Goal: Check status: Check status

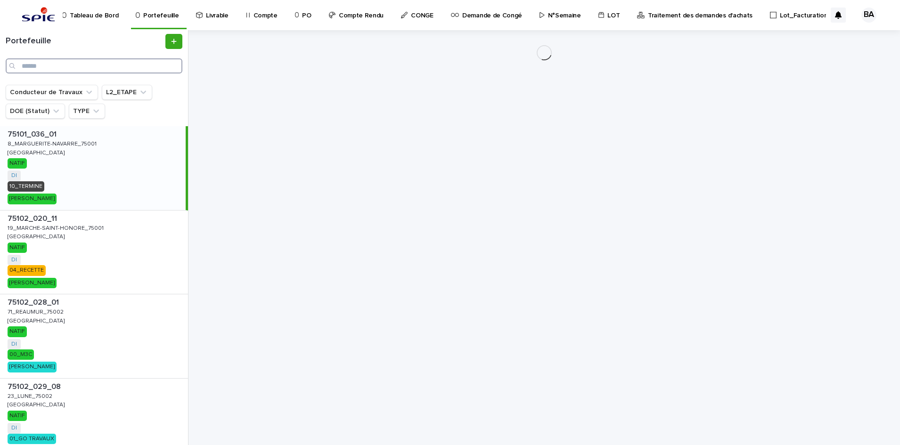
click at [104, 63] on input "Search" at bounding box center [94, 65] width 177 height 15
paste input "**********"
type input "**********"
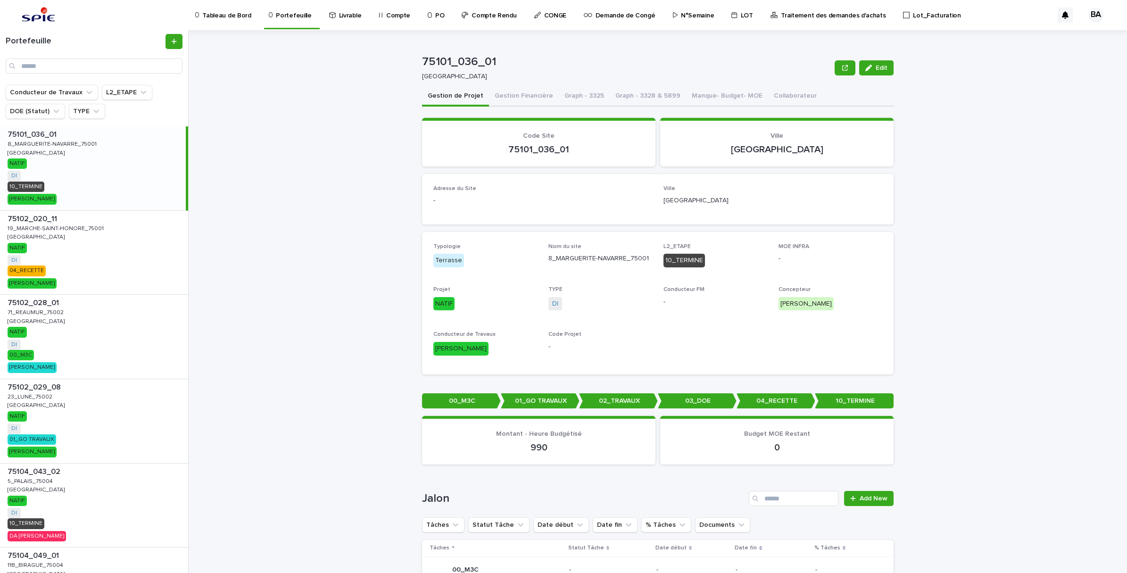
click at [790, 13] on p "Traitement des demandes d'achats" at bounding box center [833, 10] width 105 height 20
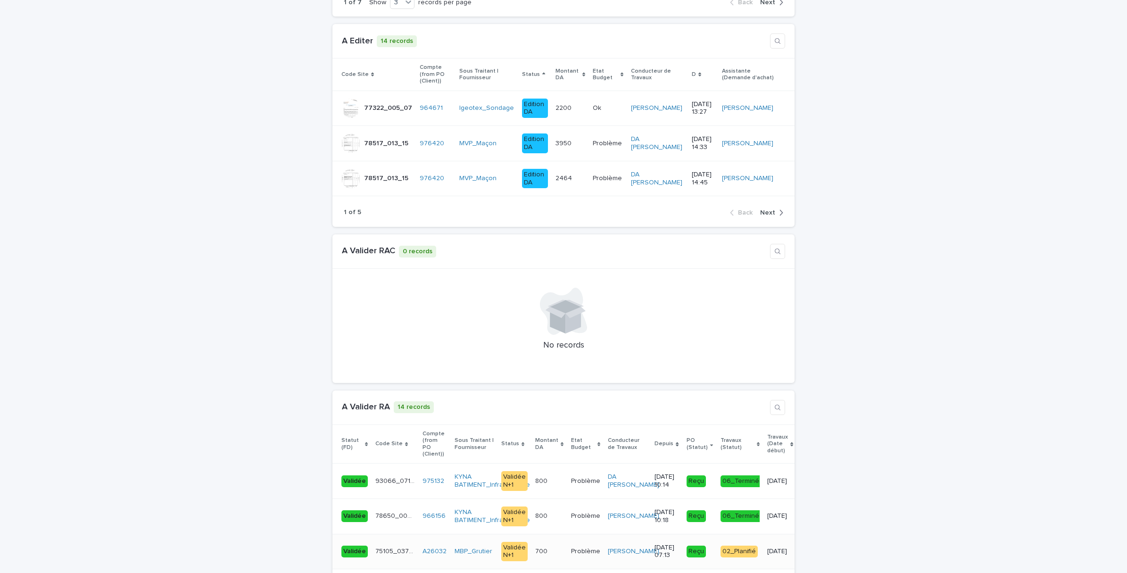
scroll to position [766, 0]
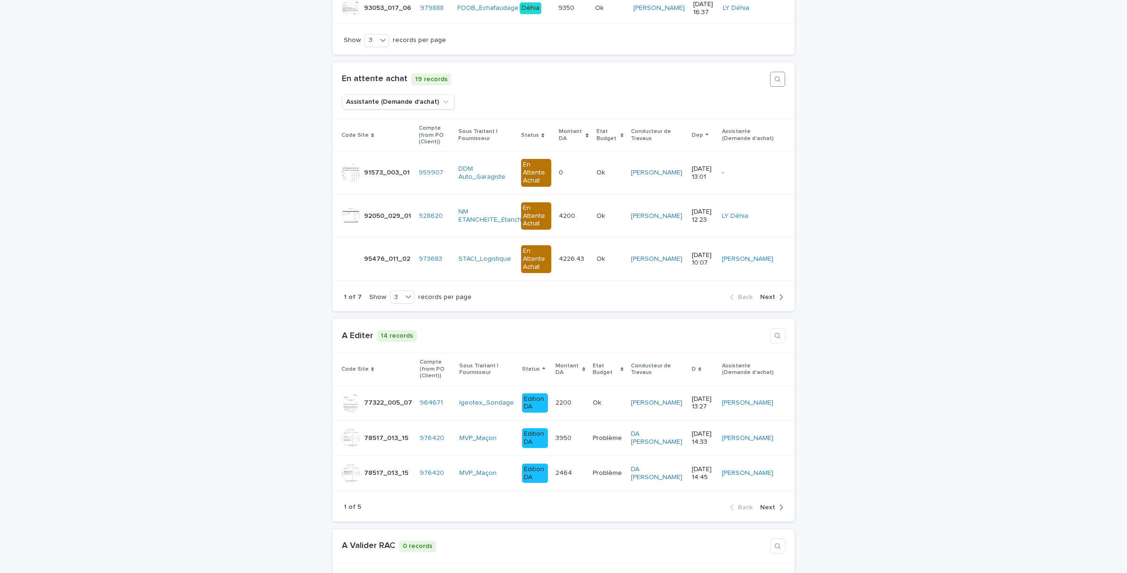
click at [771, 72] on button "button" at bounding box center [777, 79] width 15 height 15
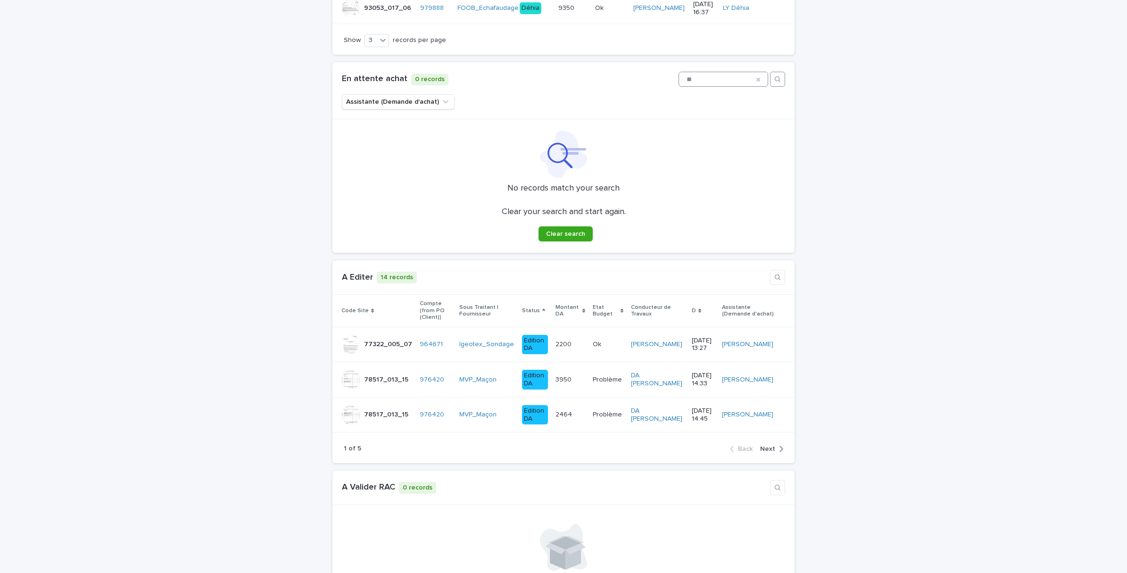
type input "*"
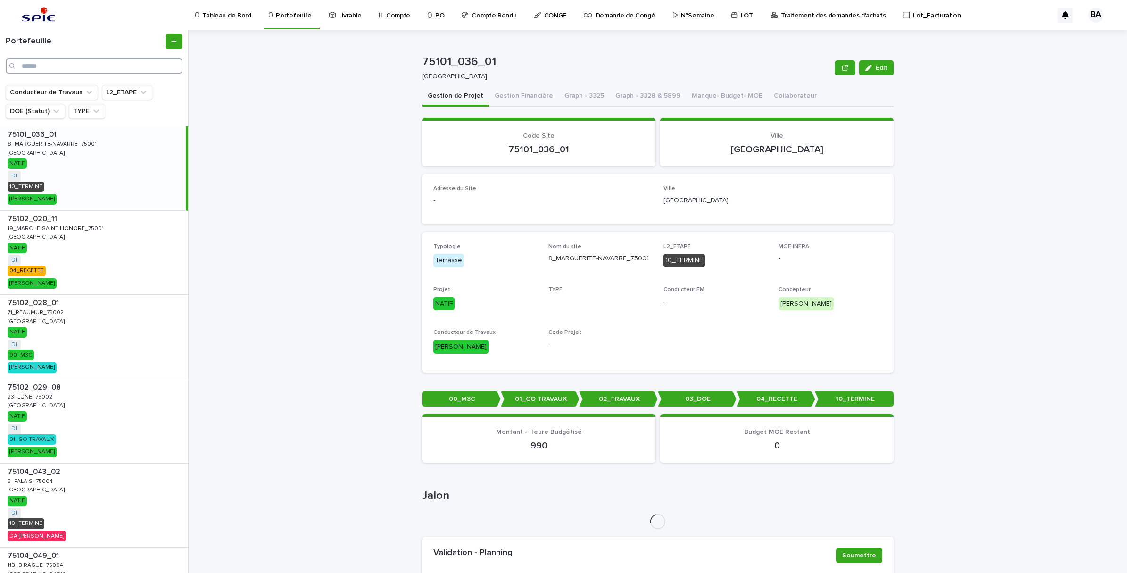
click at [121, 66] on input "Search" at bounding box center [94, 65] width 177 height 15
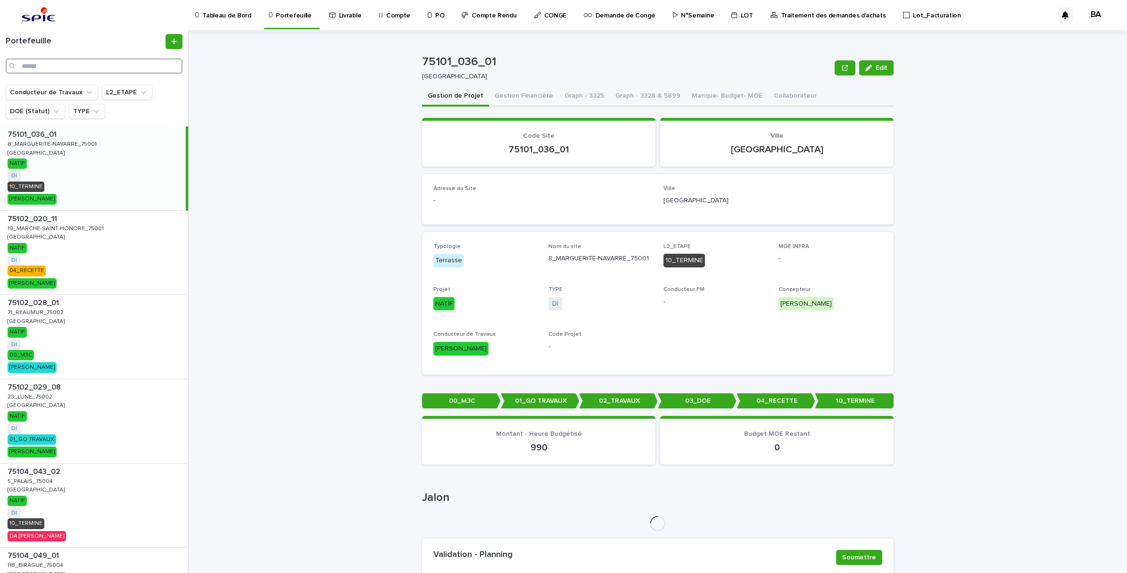
paste input "**********"
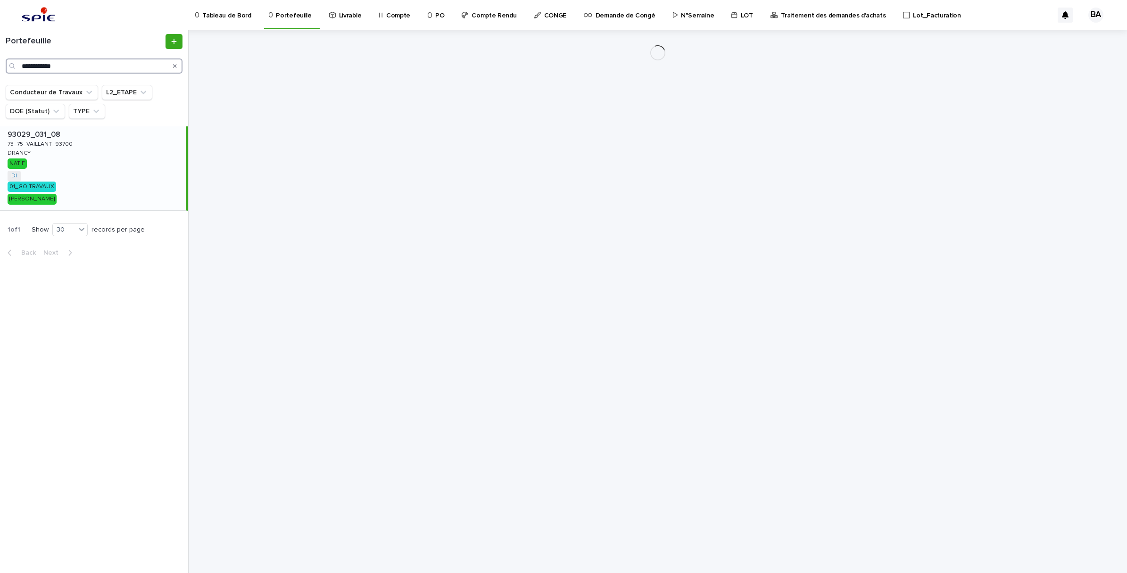
type input "**********"
click at [83, 156] on div "93029_031_08 93029_031_08 73_75_VAILLANT_93700 73_75_VAILLANT_93700 DRANCY DRAN…" at bounding box center [93, 168] width 186 height 84
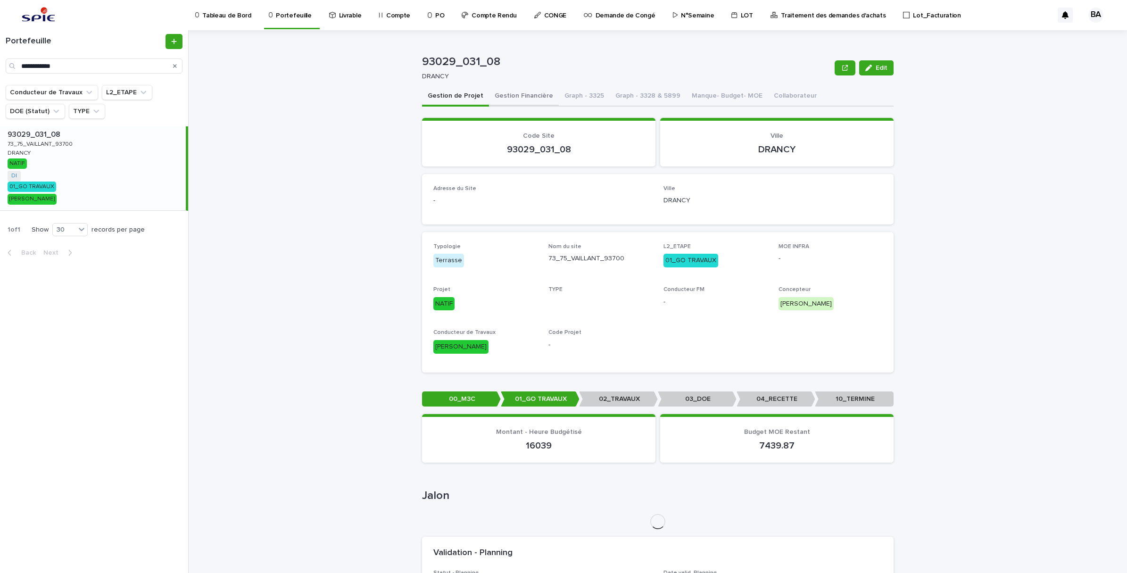
click at [518, 99] on button "Gestion Financière" at bounding box center [524, 97] width 70 height 20
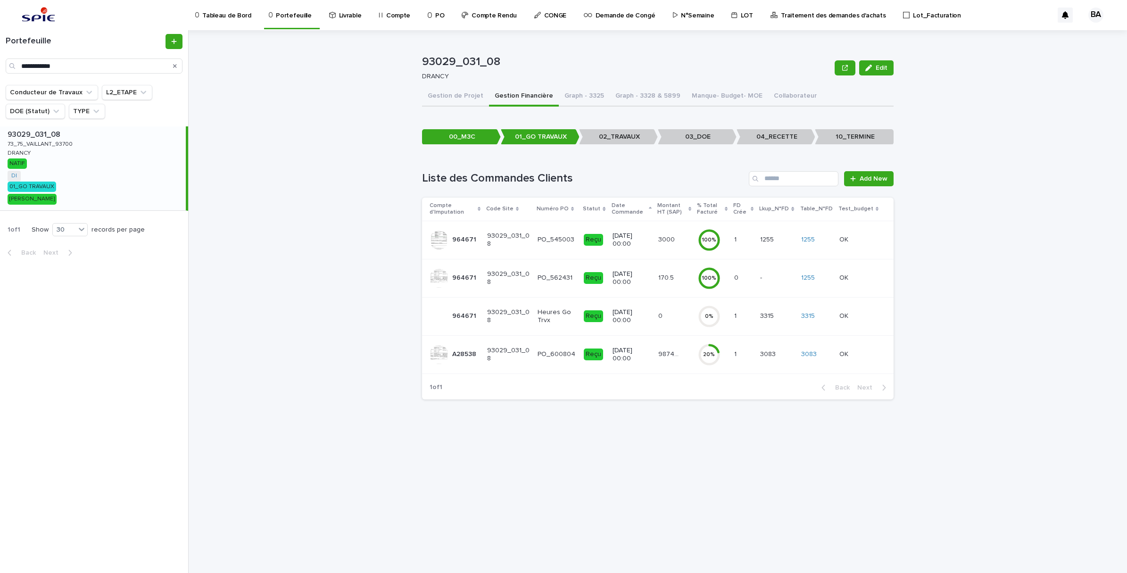
click at [672, 362] on div "98741.12 98741.12" at bounding box center [674, 354] width 32 height 16
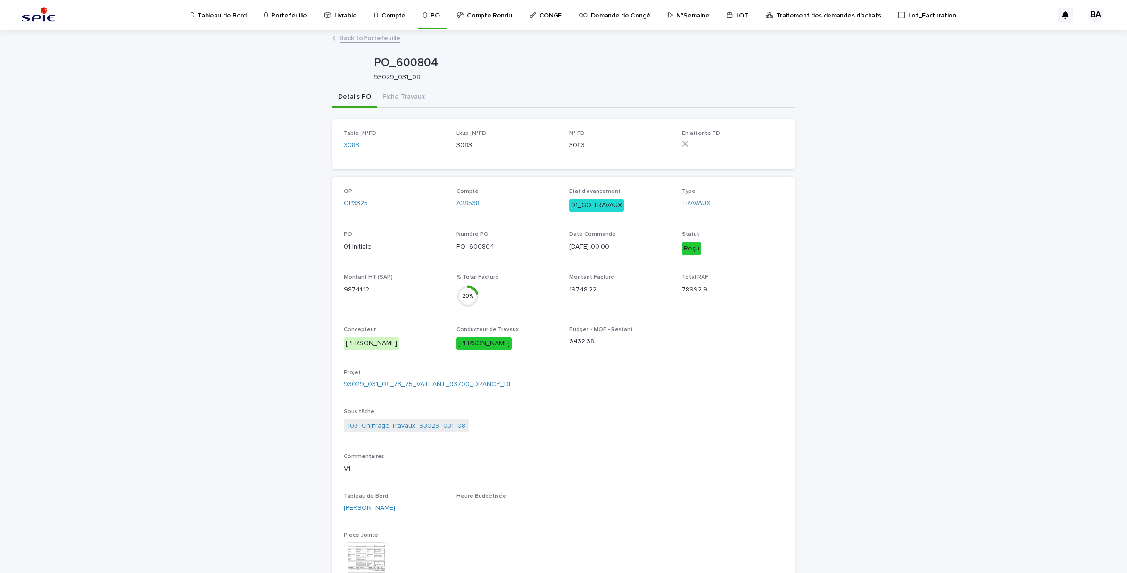
click at [424, 100] on div "Details PO Fiche Travaux" at bounding box center [563, 98] width 462 height 20
click at [407, 95] on button "Fiche Travaux" at bounding box center [404, 98] width 54 height 20
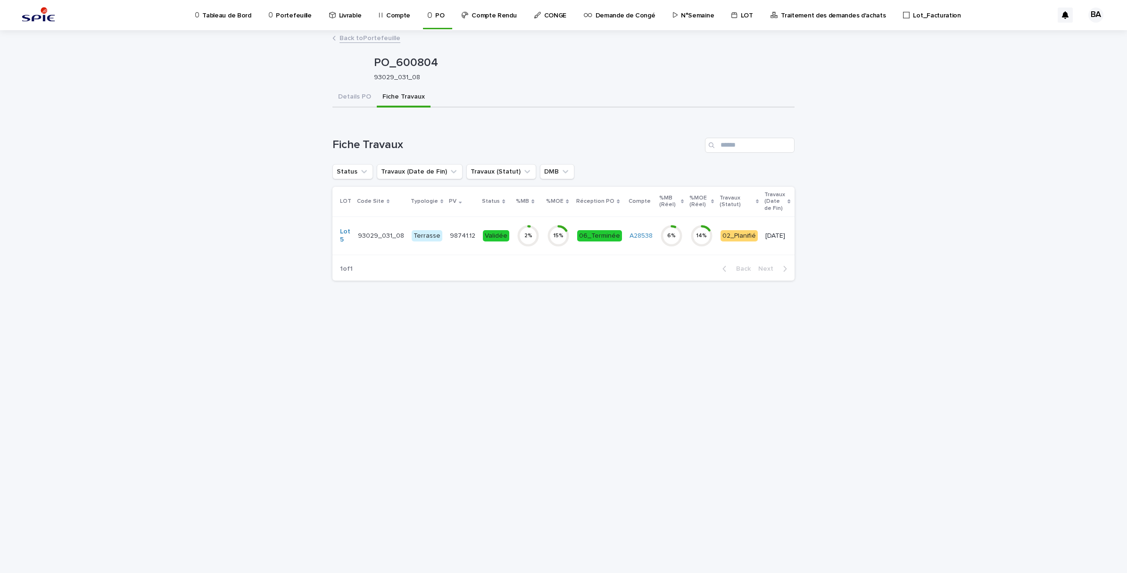
click at [528, 250] on div "2 %" at bounding box center [528, 236] width 23 height 30
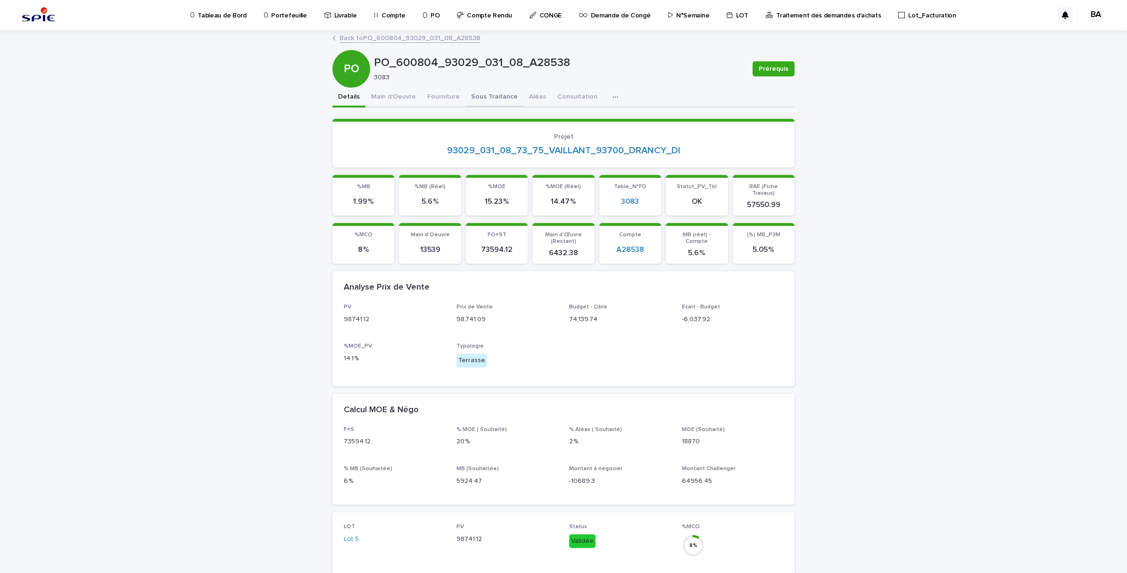
click at [487, 92] on button "Sous Traitance" at bounding box center [494, 98] width 58 height 20
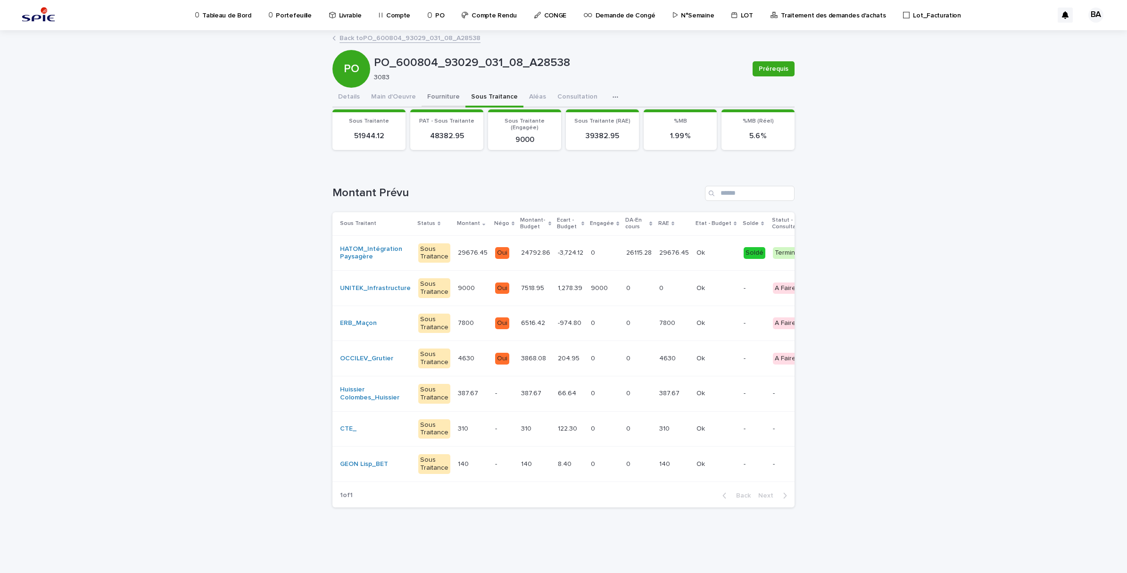
click at [442, 97] on button "Fourniture" at bounding box center [443, 98] width 44 height 20
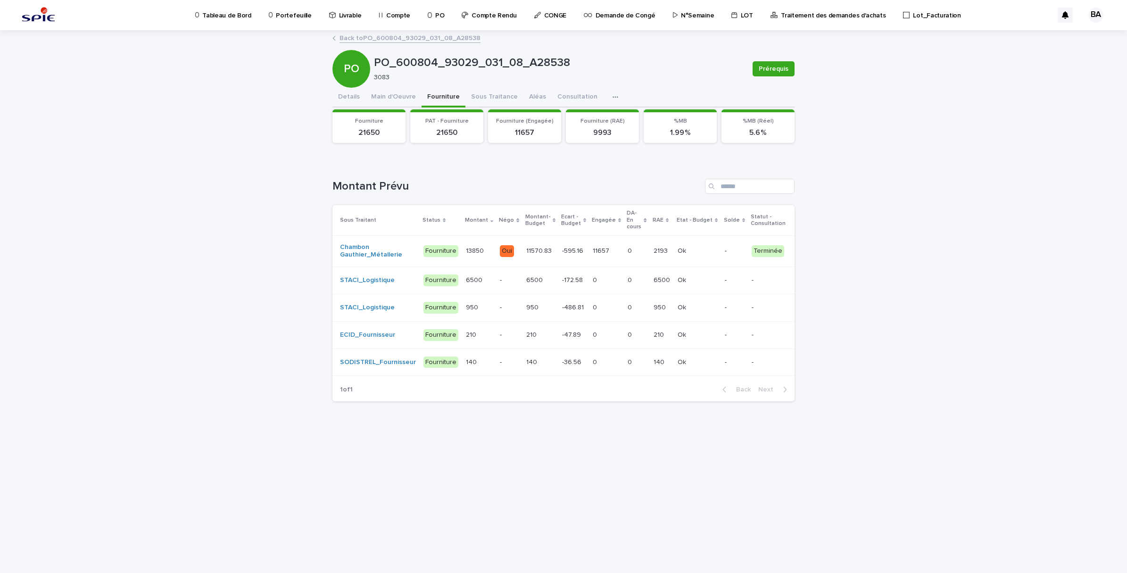
click at [354, 32] on link "Back to PO_600804_93029_031_08_A28538" at bounding box center [409, 37] width 141 height 11
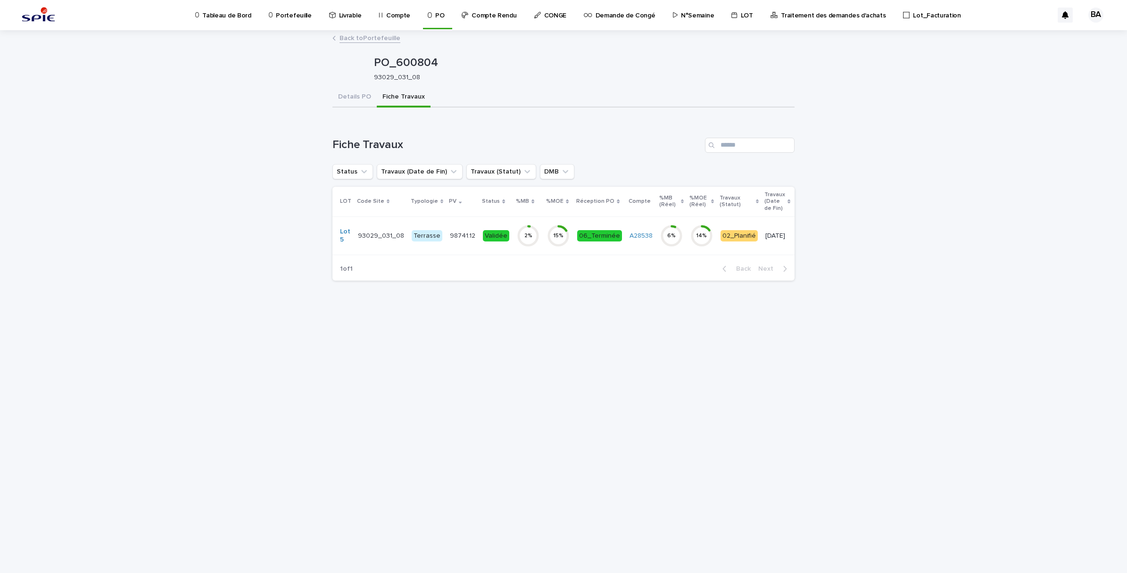
click at [354, 37] on link "Back to Portefeuille" at bounding box center [369, 37] width 61 height 11
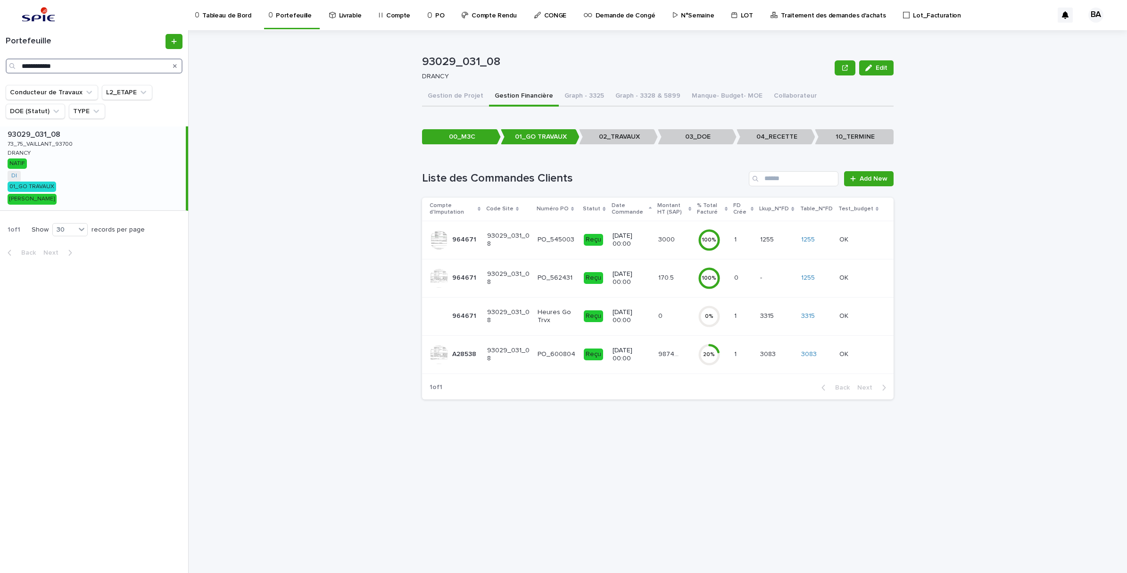
drag, startPoint x: 118, startPoint y: 63, endPoint x: 19, endPoint y: 65, distance: 99.5
click at [19, 65] on div "**********" at bounding box center [94, 65] width 177 height 15
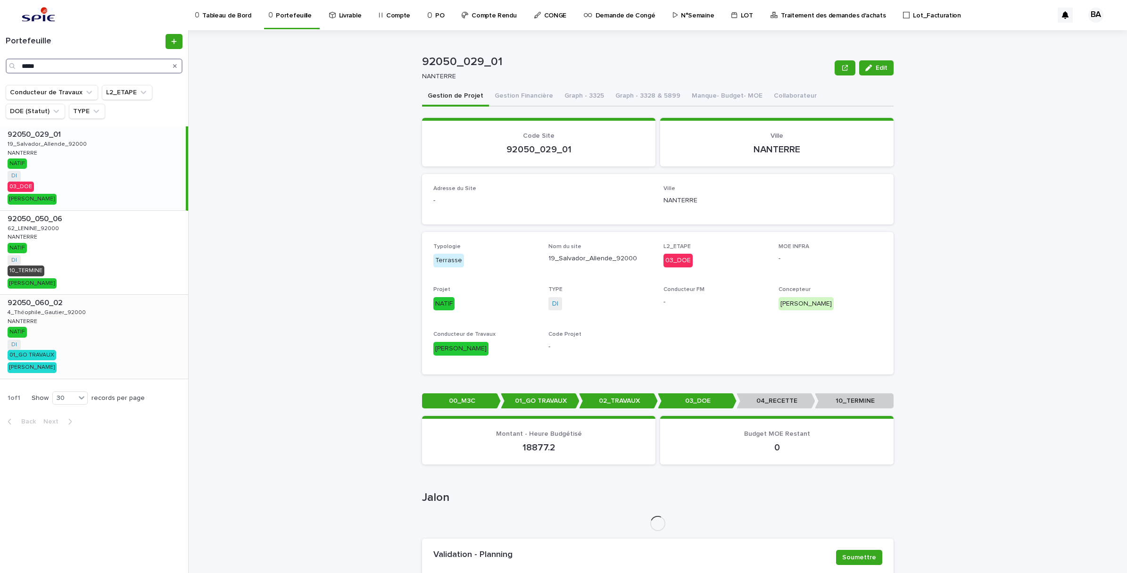
type input "*****"
click at [55, 333] on div "92050_060_02 92050_060_02 4_Théophile_Gautier_92000 4_Théophile_Gautier_92000 N…" at bounding box center [94, 337] width 188 height 84
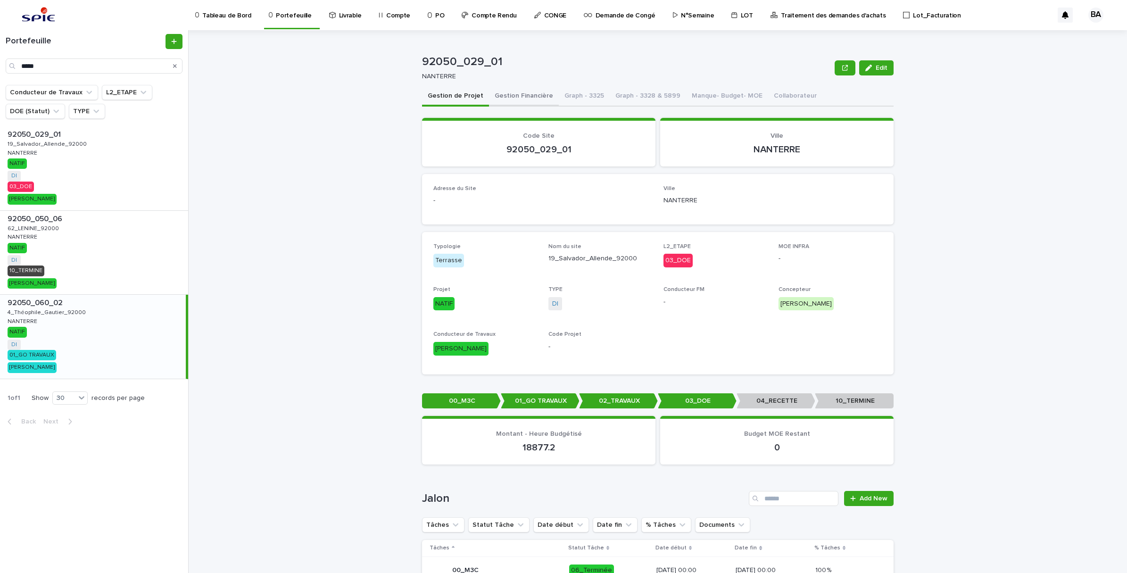
click at [514, 93] on button "Gestion Financière" at bounding box center [524, 97] width 70 height 20
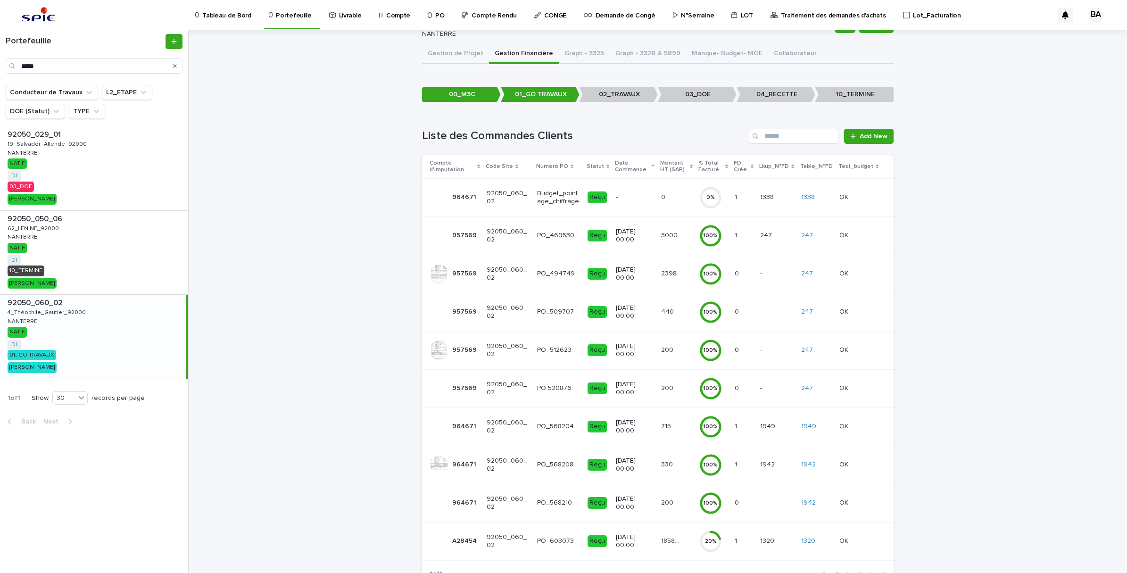
scroll to position [77, 0]
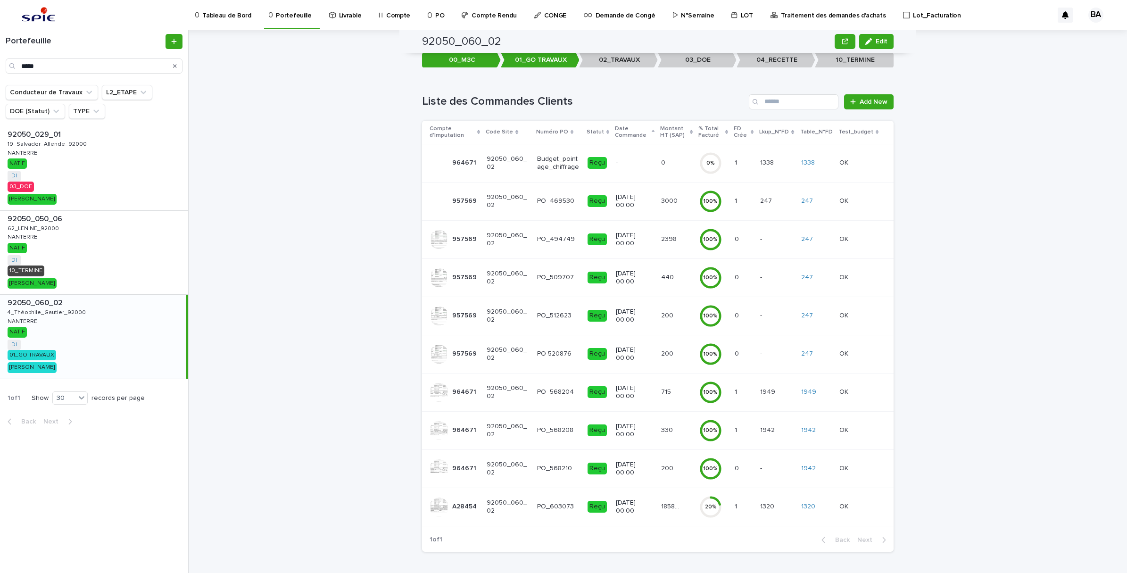
click at [659, 519] on td "185882.35 185882.35" at bounding box center [676, 506] width 38 height 38
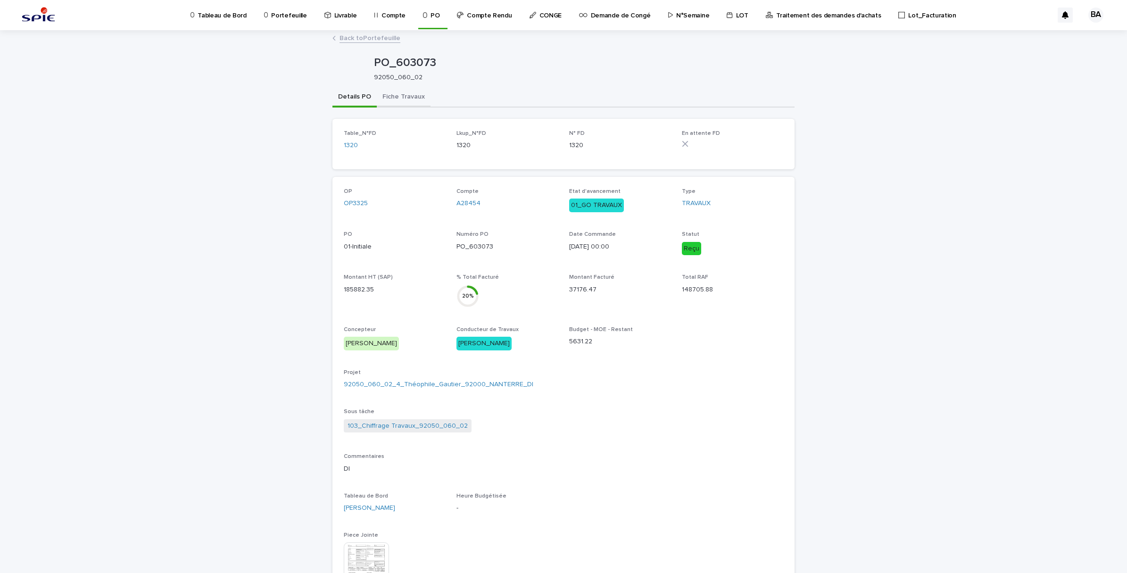
click at [385, 92] on button "Fiche Travaux" at bounding box center [404, 98] width 54 height 20
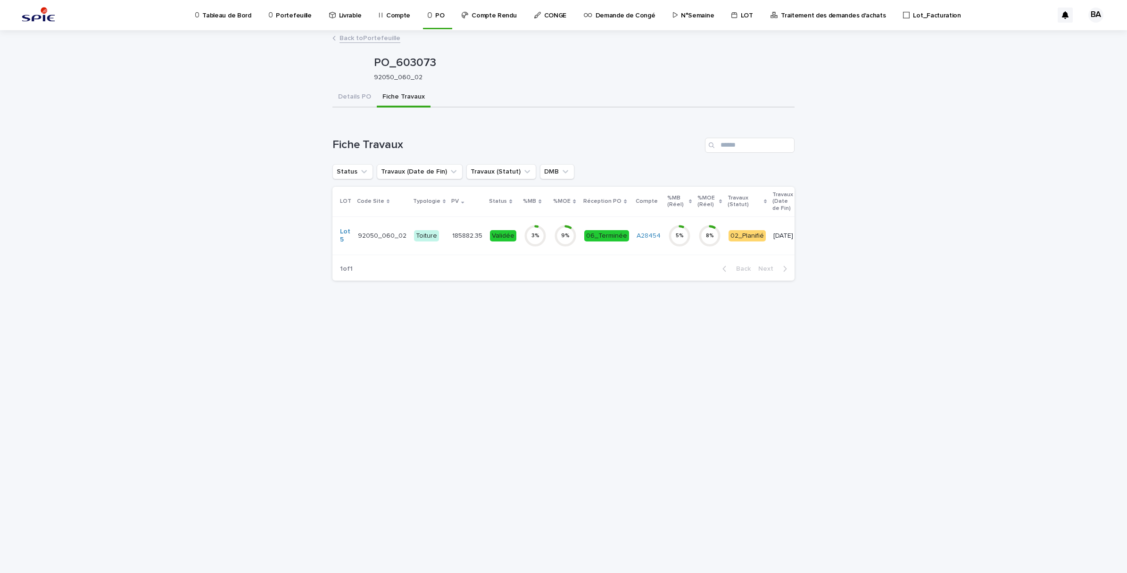
click at [486, 250] on td "Validée" at bounding box center [503, 235] width 34 height 38
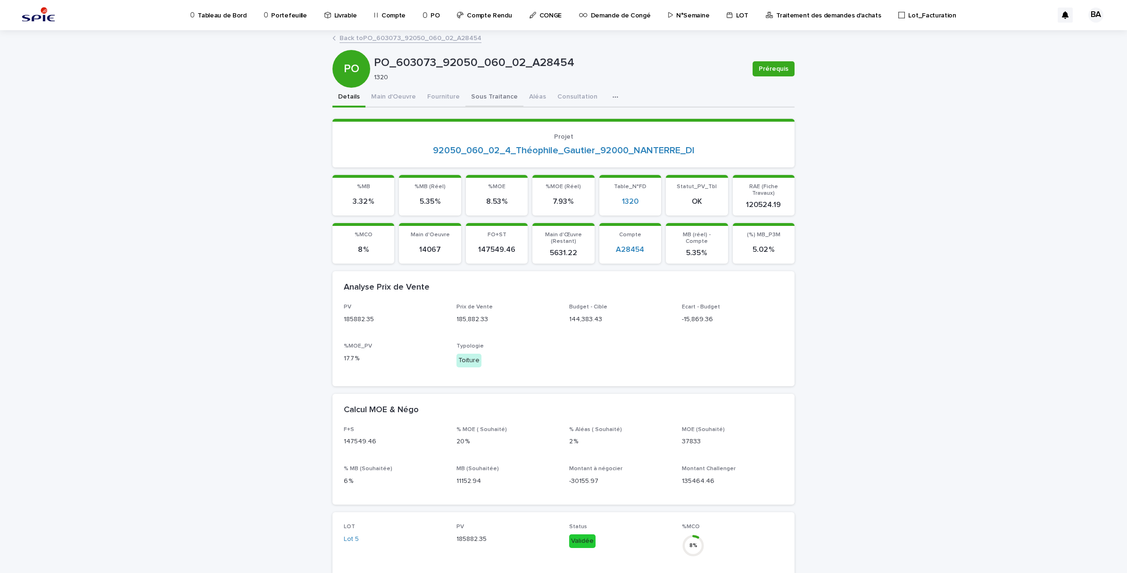
click at [474, 96] on button "Sous Traitance" at bounding box center [494, 98] width 58 height 20
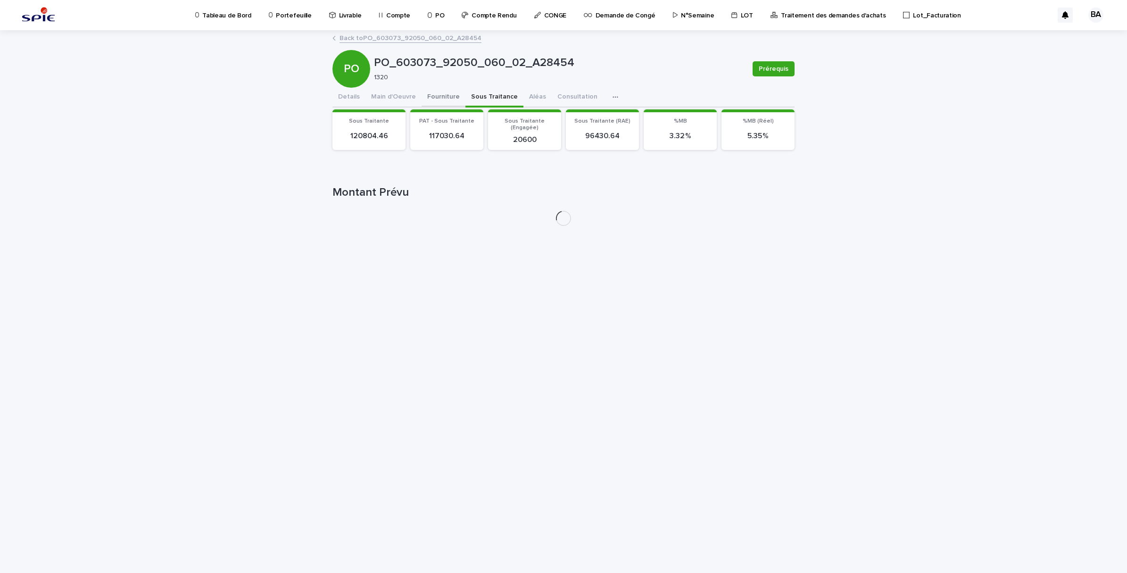
click at [452, 97] on button "Fourniture" at bounding box center [443, 98] width 44 height 20
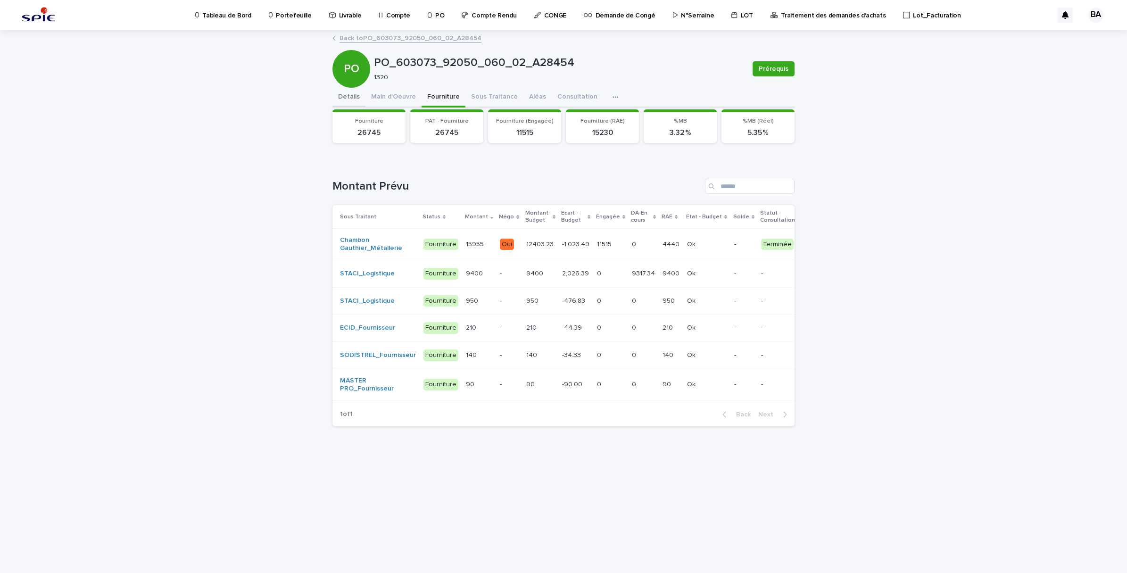
click at [355, 93] on button "Details" at bounding box center [348, 98] width 33 height 20
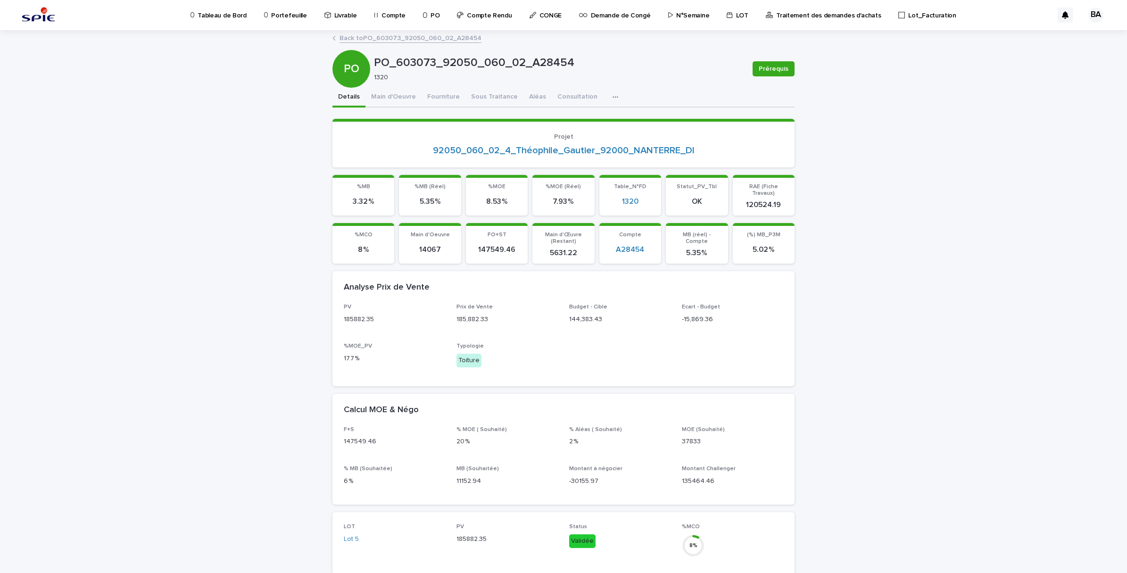
click at [352, 35] on link "Back to PO_603073_92050_060_02_A28454" at bounding box center [410, 37] width 142 height 11
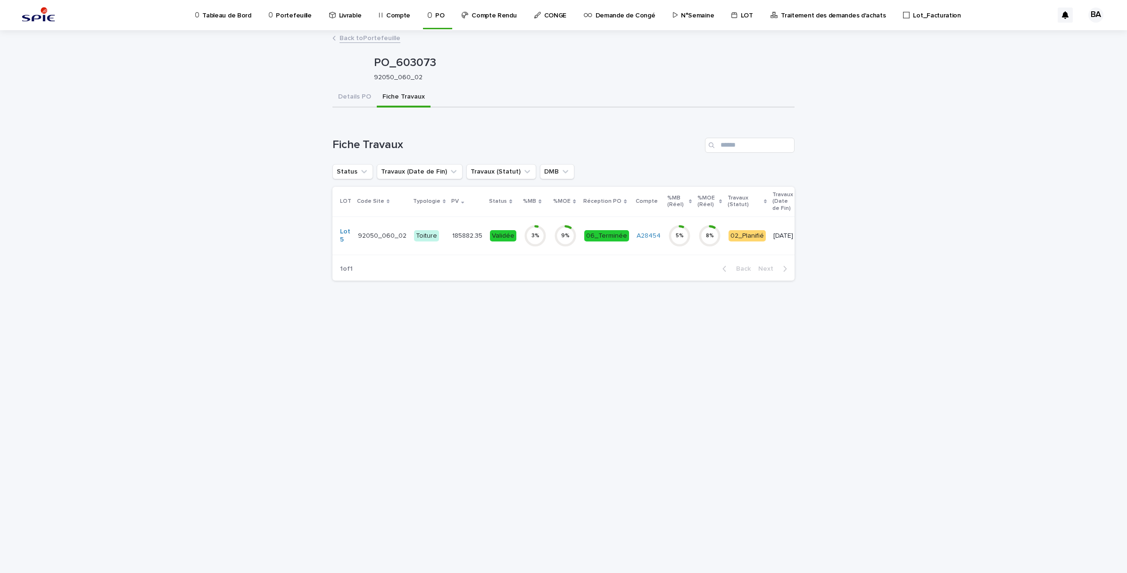
click at [359, 45] on div "Back to Portefeuille" at bounding box center [563, 38] width 471 height 13
click at [362, 38] on link "Back to Portefeuille" at bounding box center [369, 37] width 61 height 11
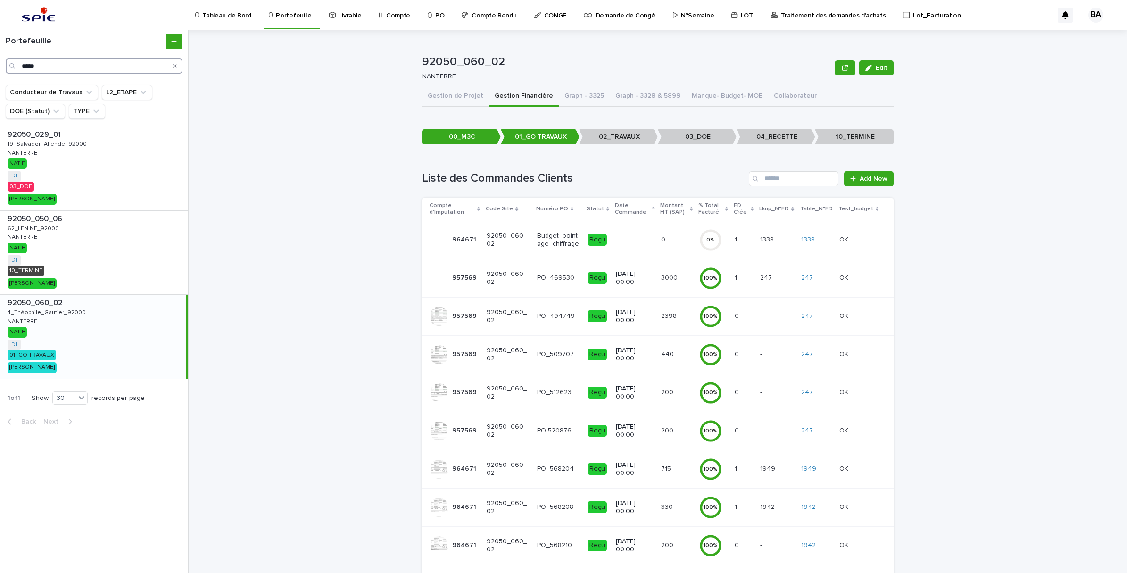
drag, startPoint x: 55, startPoint y: 68, endPoint x: 3, endPoint y: 61, distance: 52.8
click at [3, 61] on div "Portefeuille *****" at bounding box center [94, 54] width 188 height 40
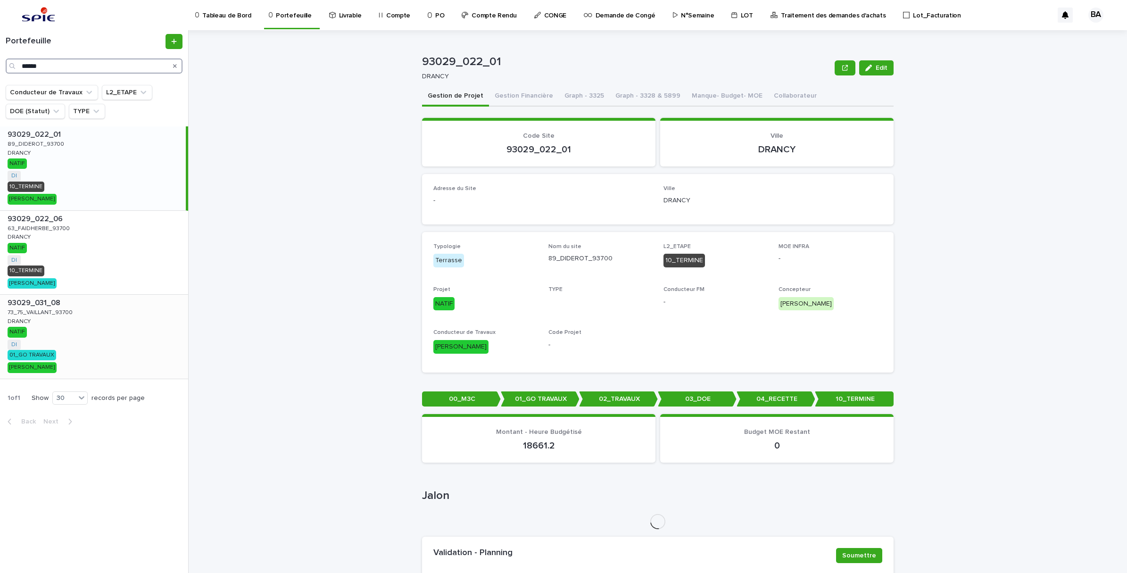
type input "******"
click at [60, 336] on div "93029_031_08 93029_031_08 73_75_VAILLANT_93700 73_75_VAILLANT_93700 DRANCY DRAN…" at bounding box center [94, 337] width 188 height 84
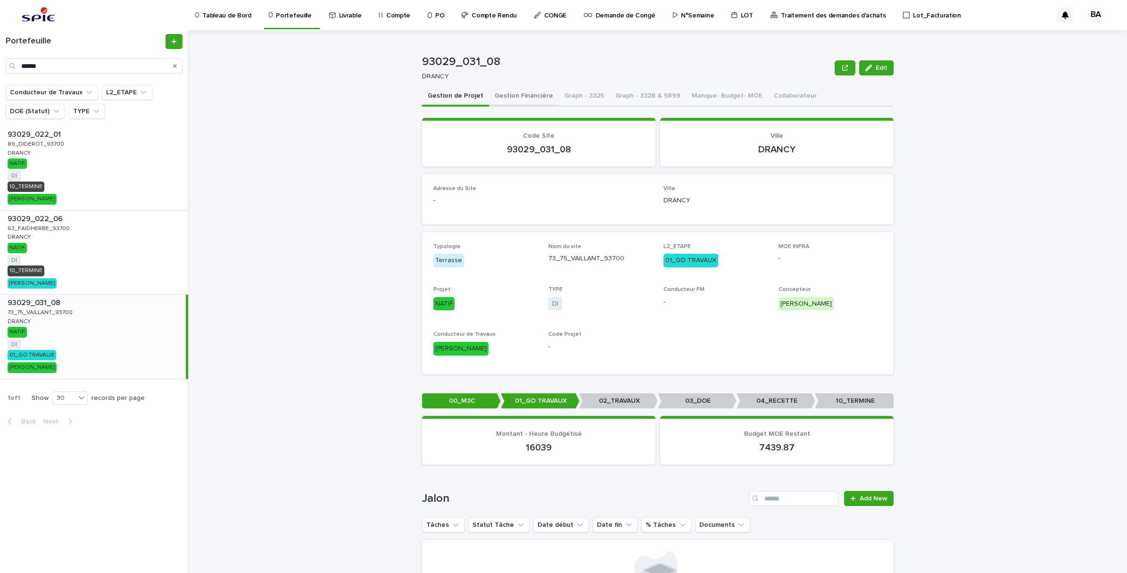
click at [519, 95] on button "Gestion Financière" at bounding box center [524, 97] width 70 height 20
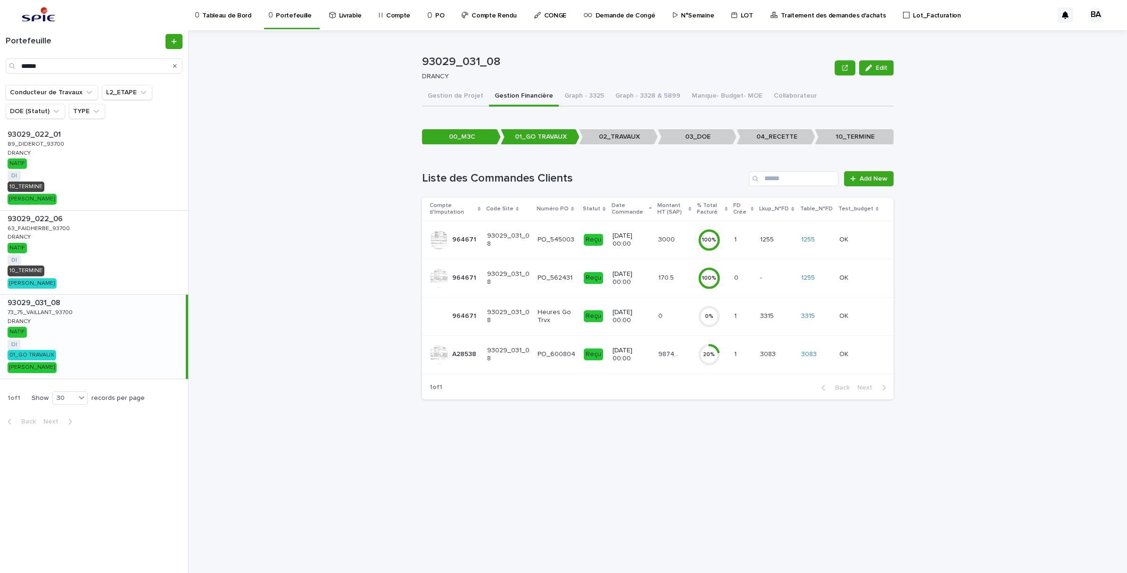
click at [684, 370] on td "98741.12 98741.12" at bounding box center [674, 354] width 40 height 38
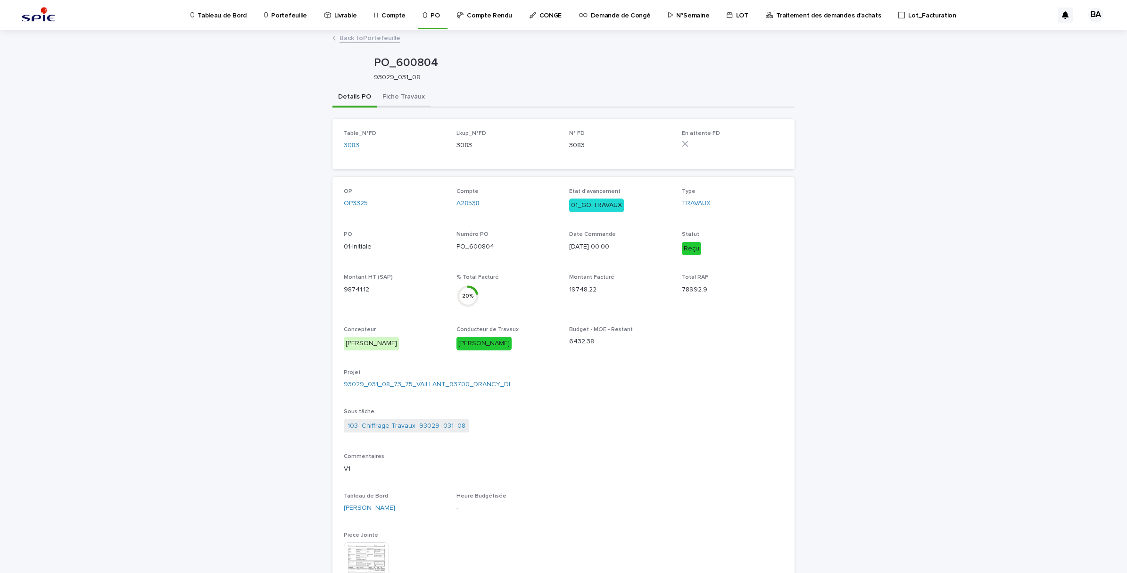
click at [378, 93] on button "Fiche Travaux" at bounding box center [404, 98] width 54 height 20
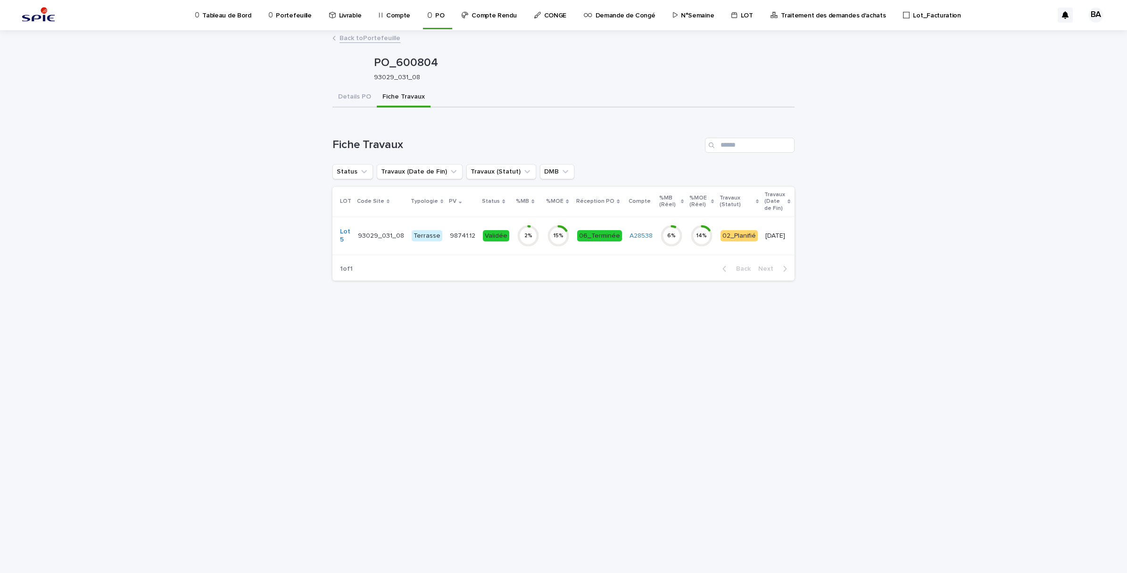
click at [640, 249] on td "A28538" at bounding box center [640, 235] width 31 height 38
